Goal: Task Accomplishment & Management: Manage account settings

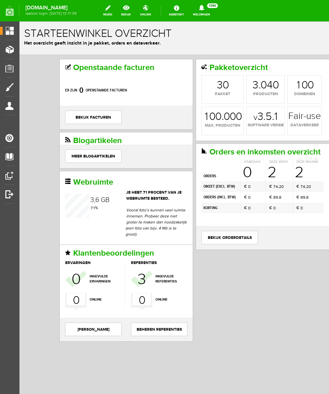
click at [12, 72] on link "Orders" at bounding box center [7, 68] width 14 height 8
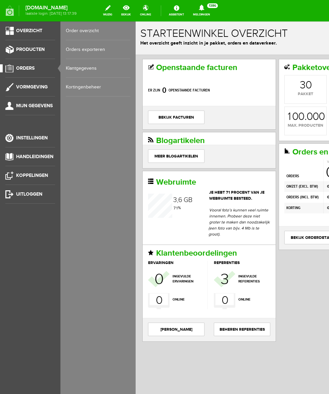
click at [10, 51] on link "Producten" at bounding box center [27, 50] width 55 height 8
click at [38, 46] on link "Producten" at bounding box center [27, 50] width 55 height 8
click at [100, 49] on link "Producten beheren" at bounding box center [98, 49] width 64 height 19
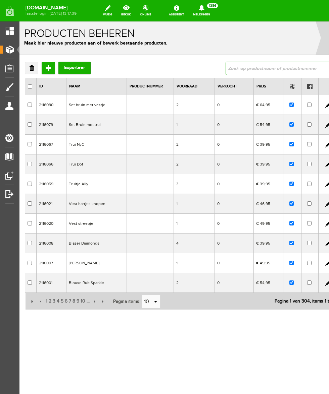
click at [225, 70] on input "text" at bounding box center [277, 68] width 105 height 13
type input "body v"
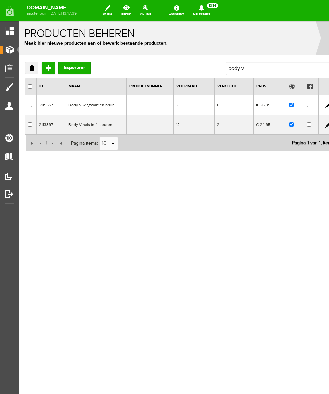
scroll to position [22, 55]
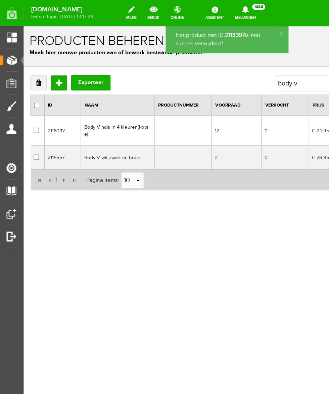
scroll to position [22, 35]
